Goal: Find specific page/section: Find specific page/section

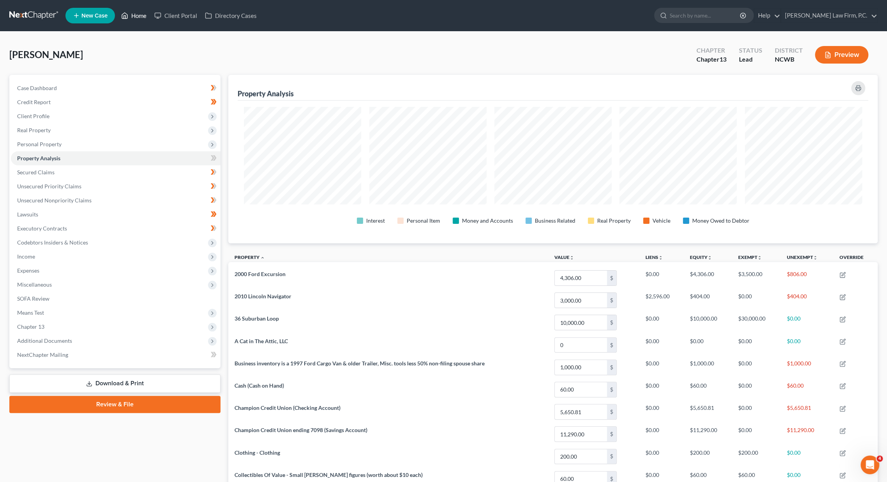
drag, startPoint x: 144, startPoint y: 13, endPoint x: 141, endPoint y: 18, distance: 5.4
click at [143, 13] on link "Home" at bounding box center [133, 16] width 33 height 14
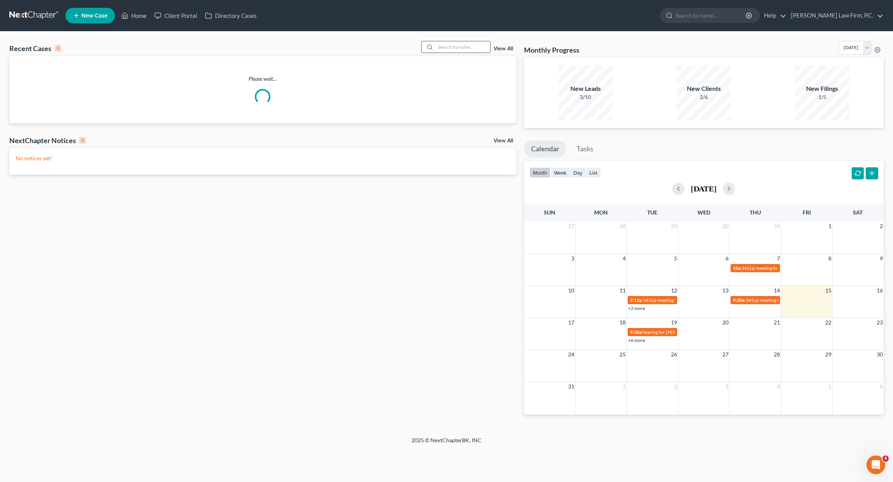
click at [455, 48] on input "search" at bounding box center [463, 46] width 55 height 11
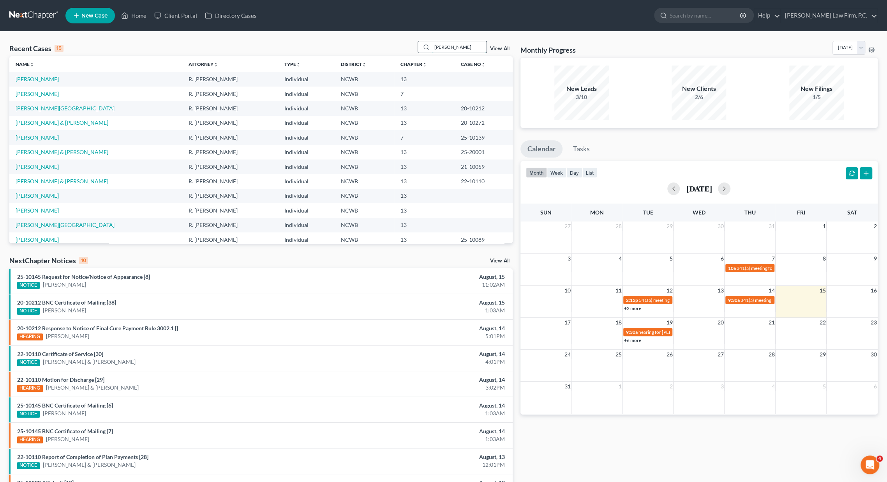
type input "[PERSON_NAME]"
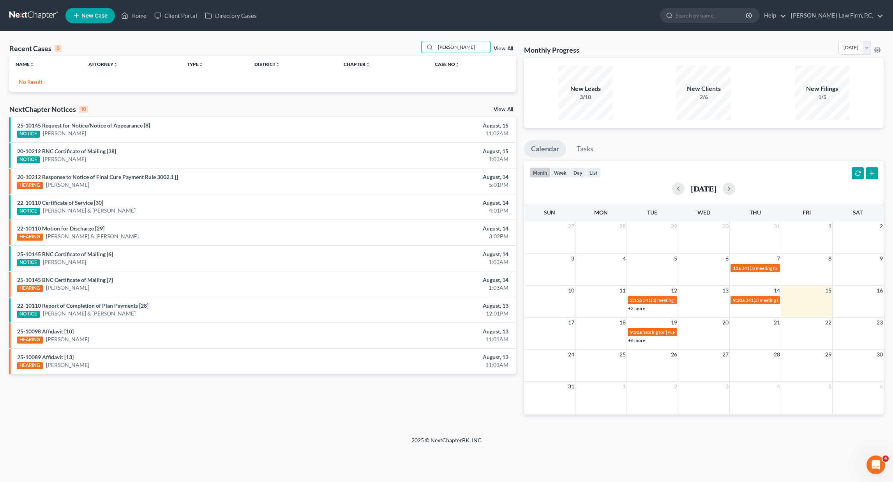
drag, startPoint x: 458, startPoint y: 46, endPoint x: 399, endPoint y: 44, distance: 59.3
click at [399, 45] on div "Recent Cases 0 [PERSON_NAME] View All" at bounding box center [262, 48] width 507 height 15
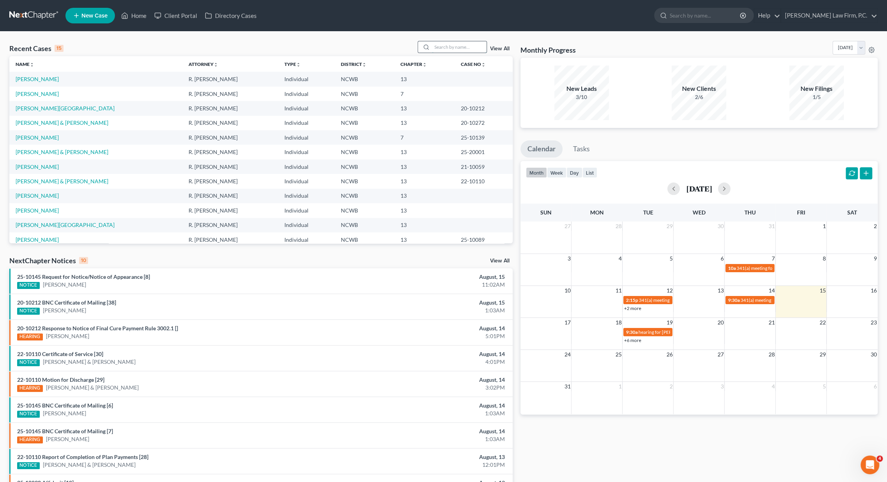
click at [443, 46] on input "search" at bounding box center [459, 46] width 55 height 11
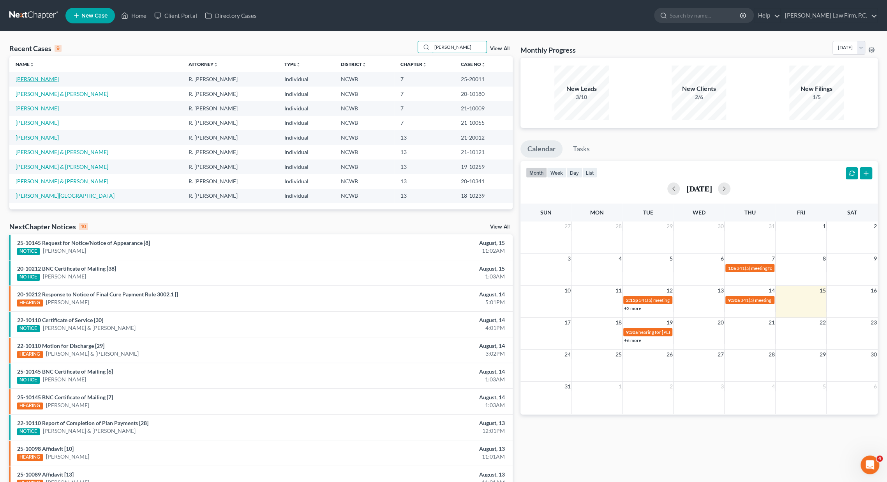
type input "[PERSON_NAME]"
click at [42, 78] on link "[PERSON_NAME]" at bounding box center [37, 79] width 43 height 7
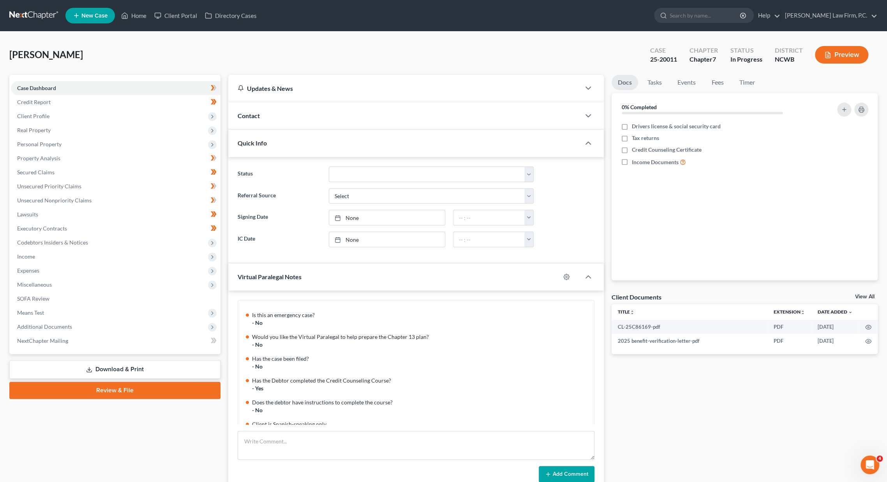
scroll to position [327, 0]
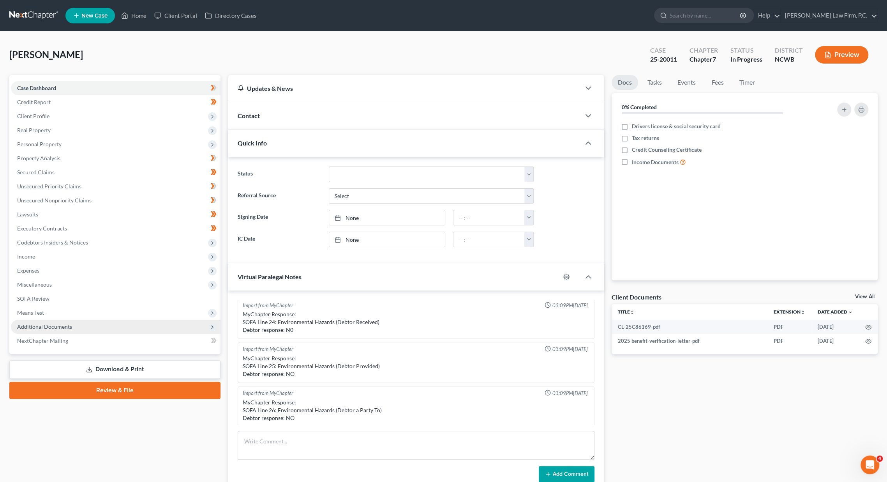
click at [42, 329] on span "Additional Documents" at bounding box center [44, 326] width 55 height 7
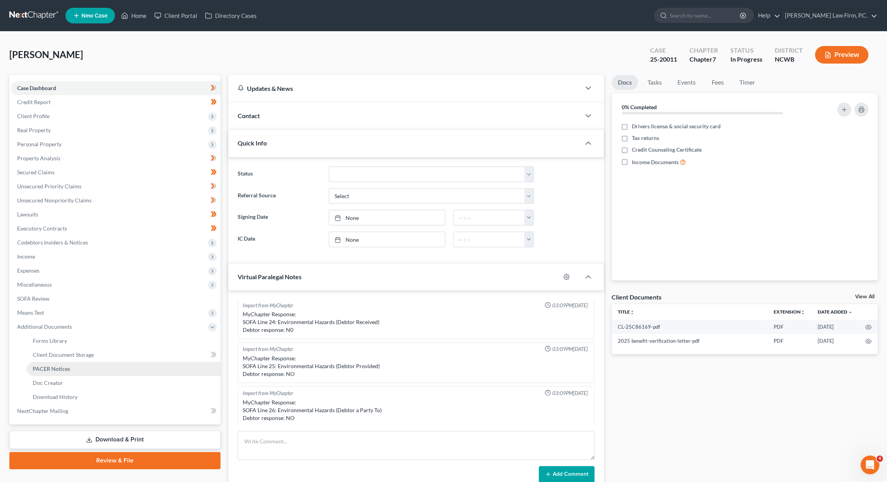
click at [50, 368] on span "PACER Notices" at bounding box center [51, 368] width 37 height 7
